Goal: Task Accomplishment & Management: Use online tool/utility

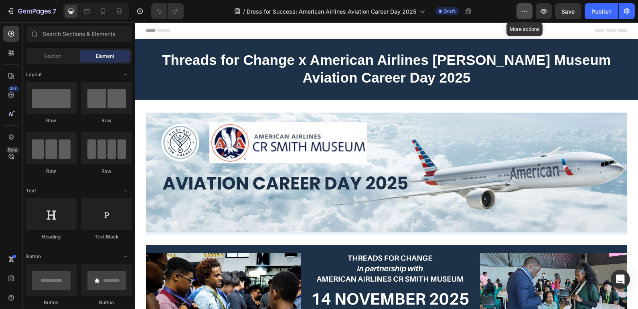
click at [519, 12] on button "button" at bounding box center [525, 11] width 16 height 16
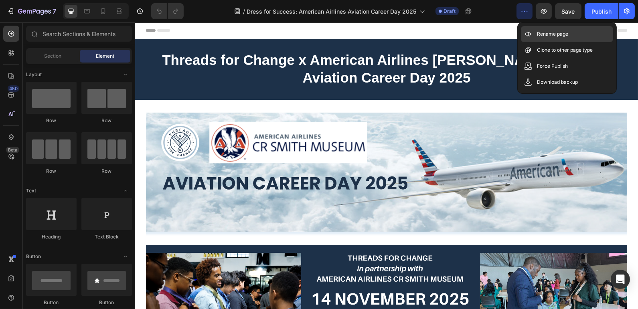
click at [533, 35] on div "Rename page" at bounding box center [567, 34] width 92 height 16
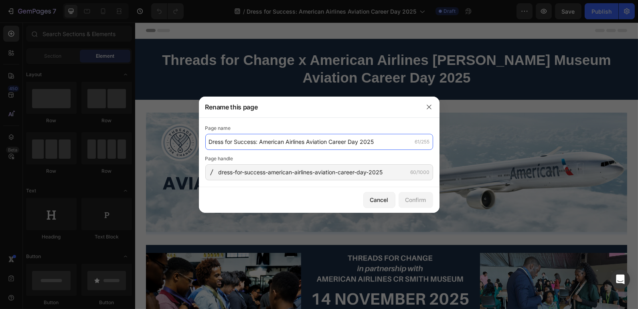
click at [260, 141] on input "Dress for Success: American Airlines Aviation Career Day 2025" at bounding box center [319, 142] width 228 height 16
click at [282, 145] on input "Dress for Success: American Airlines Aviation Career Day 2025" at bounding box center [319, 142] width 228 height 16
click at [258, 144] on input "Dress for Success: American Airlines Aviation Career Day 2025" at bounding box center [319, 142] width 228 height 16
click at [308, 142] on input "Dress for Success: American Airlines Aviation Career Day 2025" at bounding box center [319, 142] width 228 height 16
click at [257, 144] on input "Dress for Success: American Airlines Aviation Career Day 2025" at bounding box center [319, 142] width 228 height 16
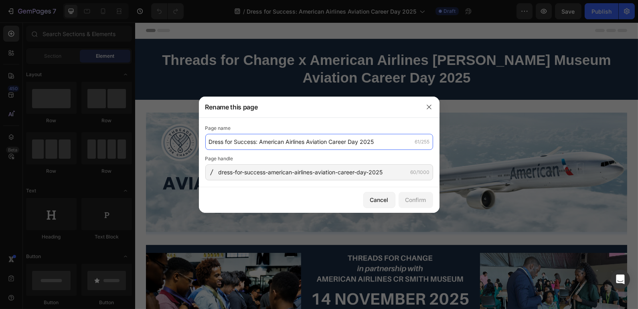
drag, startPoint x: 308, startPoint y: 142, endPoint x: 227, endPoint y: 138, distance: 81.5
click at [227, 138] on input "Dress for Success: American Airlines Aviation Career Day 2025" at bounding box center [319, 142] width 228 height 16
click at [344, 147] on input "Aviation Career Day 2025" at bounding box center [319, 142] width 228 height 16
click at [314, 137] on input "Dress for Success: American Airlines Aviation Career Day 2025" at bounding box center [319, 142] width 228 height 16
drag, startPoint x: 306, startPoint y: 141, endPoint x: 205, endPoint y: 142, distance: 101.5
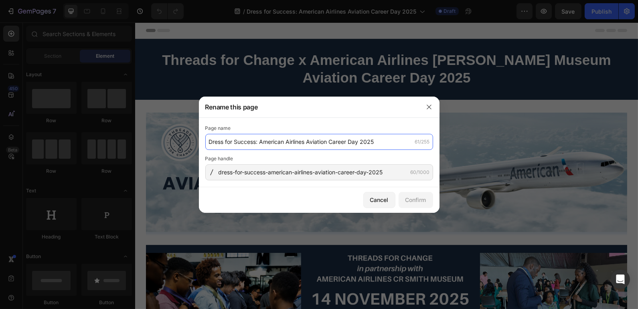
click at [205, 142] on input "Dress for Success: American Airlines Aviation Career Day 2025" at bounding box center [319, 142] width 228 height 16
type input "Aviation Career Day 2025 - An American Airlines Partnership"
click at [280, 144] on input "Aviation Career Day 2025 - An American Airlines Partnership" at bounding box center [319, 142] width 228 height 16
drag, startPoint x: 277, startPoint y: 141, endPoint x: 212, endPoint y: 136, distance: 65.2
click at [212, 136] on input "Aviation Career Day 2025 - An American Airlines Partnership" at bounding box center [319, 142] width 228 height 16
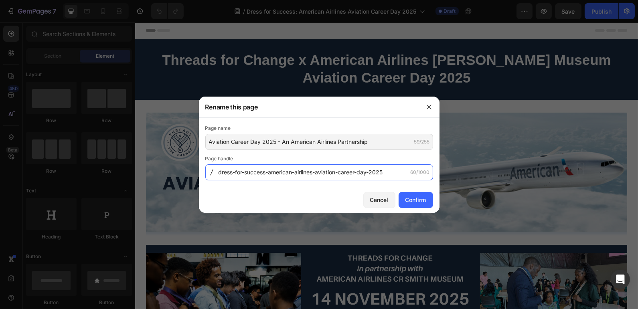
click at [247, 175] on input "dress-for-success-american-airlines-aviation-career-day-2025" at bounding box center [319, 172] width 228 height 16
paste input "Aviation-Career-Day-2025-"
type input "Aviation-Career-Day-2025-american-airlines-partnership"
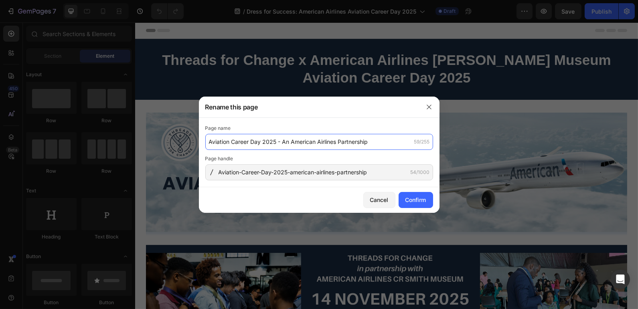
click at [294, 141] on input "Aviation Career Day 2025 - An American Airlines Partnership" at bounding box center [319, 142] width 228 height 16
click at [310, 144] on input "Aviation Career Day 2025 - An American Airlines Partnership" at bounding box center [319, 142] width 228 height 16
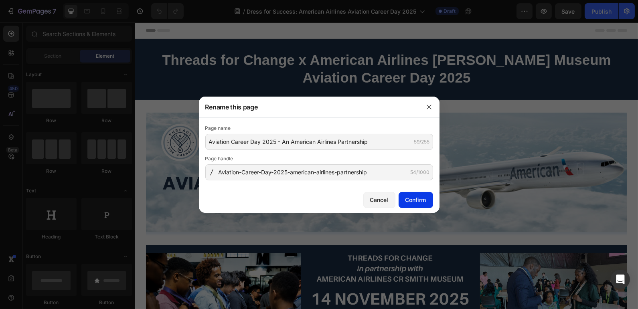
click at [409, 197] on div "Confirm" at bounding box center [415, 200] width 21 height 8
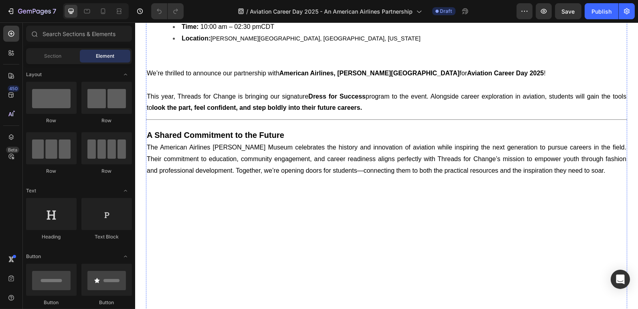
scroll to position [338, 0]
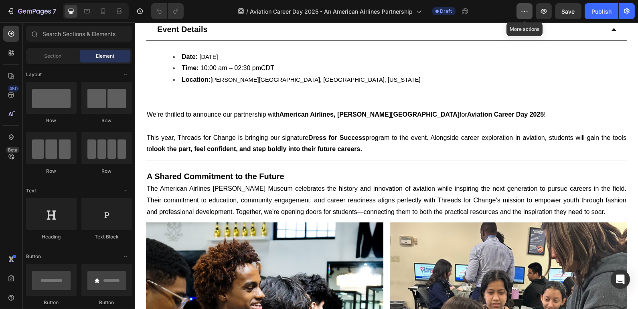
click at [524, 8] on icon "button" at bounding box center [525, 11] width 8 height 8
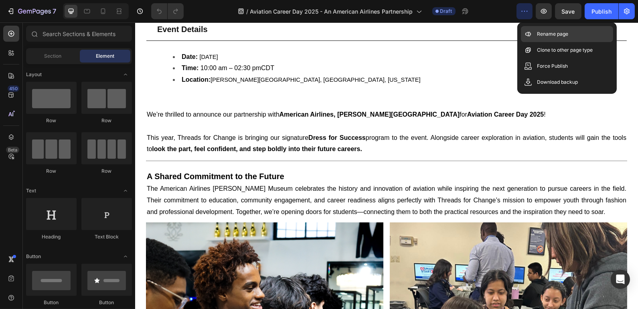
click at [531, 34] on icon at bounding box center [528, 34] width 8 height 8
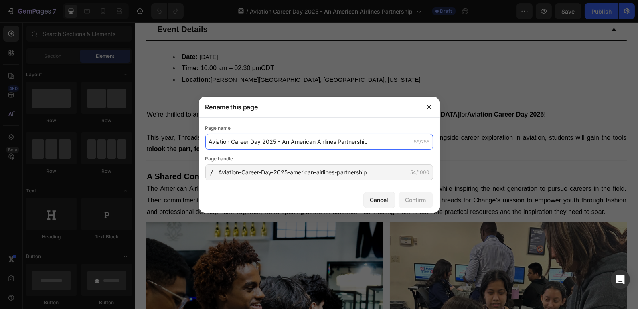
click at [323, 148] on input "Aviation Career Day 2025 - An American Airlines Partnership" at bounding box center [319, 142] width 228 height 16
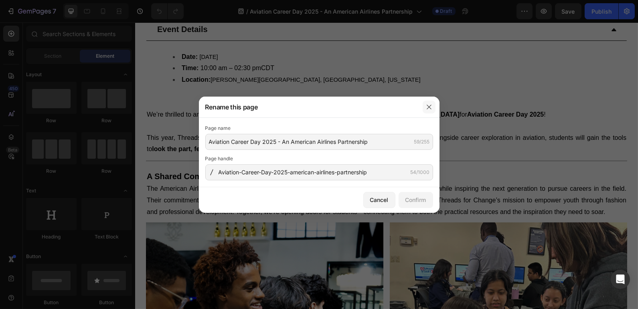
click at [427, 102] on button "button" at bounding box center [429, 107] width 13 height 13
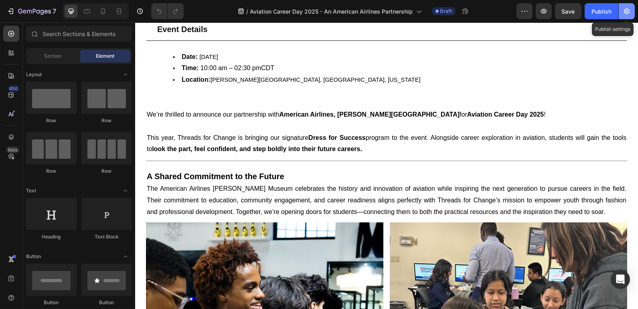
click at [630, 10] on icon "button" at bounding box center [627, 11] width 8 height 8
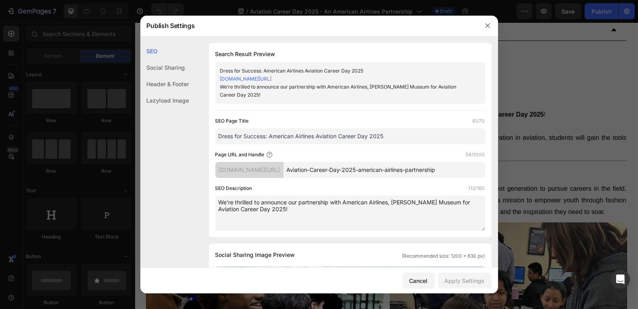
click at [322, 135] on input "Dress for Success: American Airlines Aviation Career Day 2025" at bounding box center [350, 136] width 270 height 16
paste input "Aviation Career Day 2025 - An American Airlines Partnership"
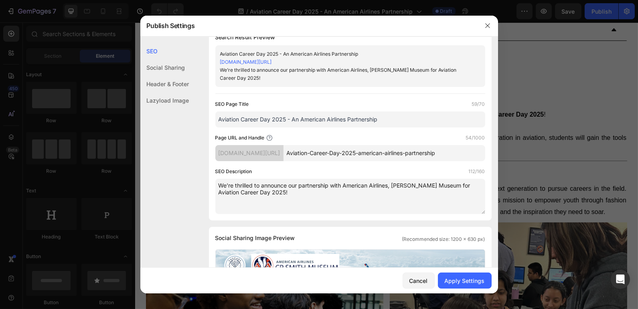
scroll to position [21, 0]
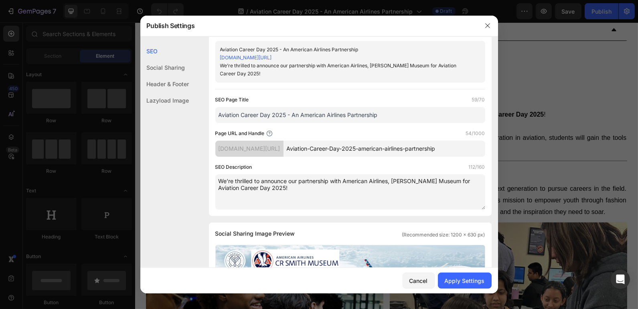
type input "Aviation Career Day 2025 - An American Airlines Partnership"
click at [294, 192] on textarea "We’re thrilled to announce our partnership with American Airlines, [PERSON_NAME…" at bounding box center [350, 191] width 270 height 35
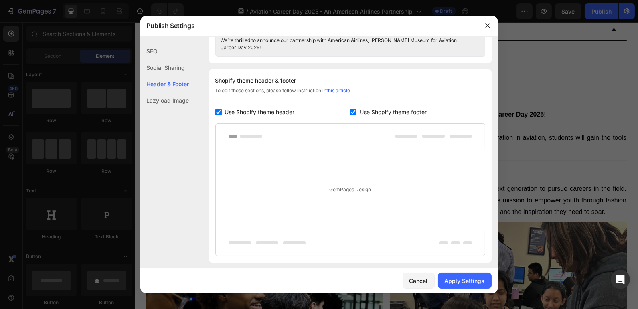
scroll to position [434, 0]
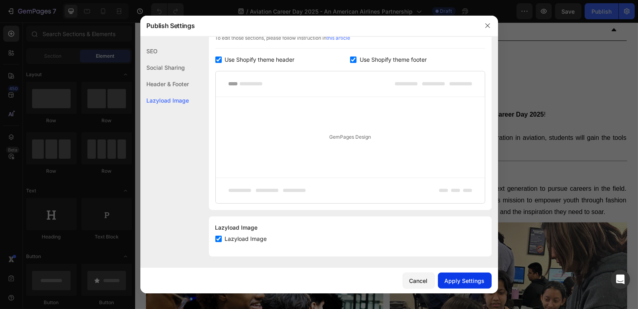
click at [454, 279] on div "Apply Settings" at bounding box center [465, 281] width 40 height 8
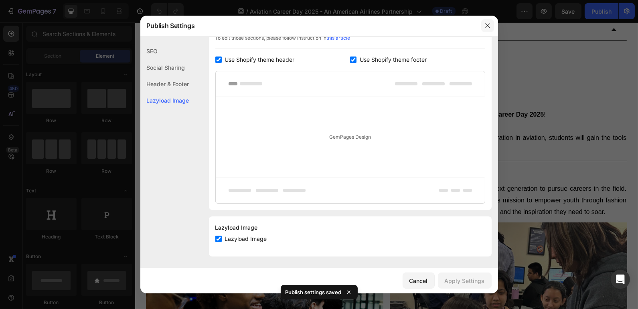
click at [483, 26] on button "button" at bounding box center [487, 25] width 13 height 13
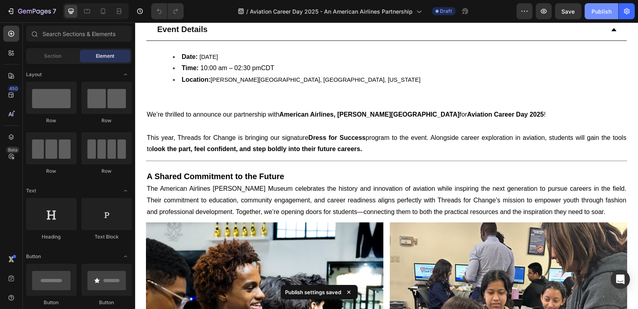
click at [597, 11] on div "Publish" at bounding box center [602, 11] width 20 height 8
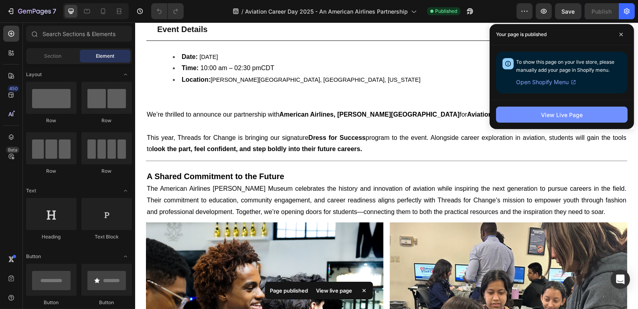
click at [542, 111] on div "View Live Page" at bounding box center [562, 115] width 42 height 8
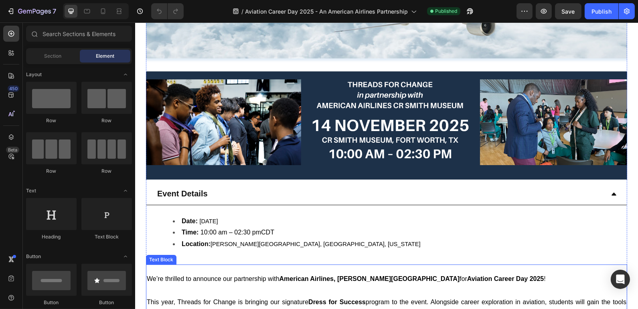
scroll to position [0, 0]
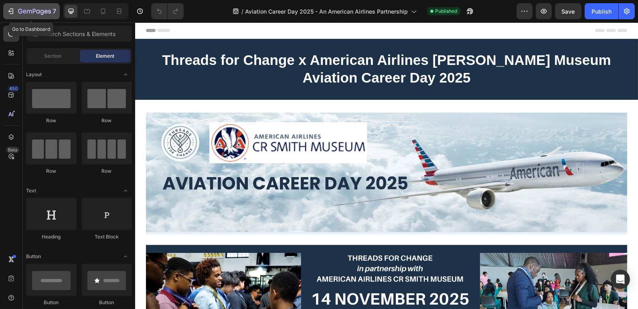
click at [8, 15] on div "7" at bounding box center [31, 11] width 49 height 10
